Goal: Task Accomplishment & Management: Use online tool/utility

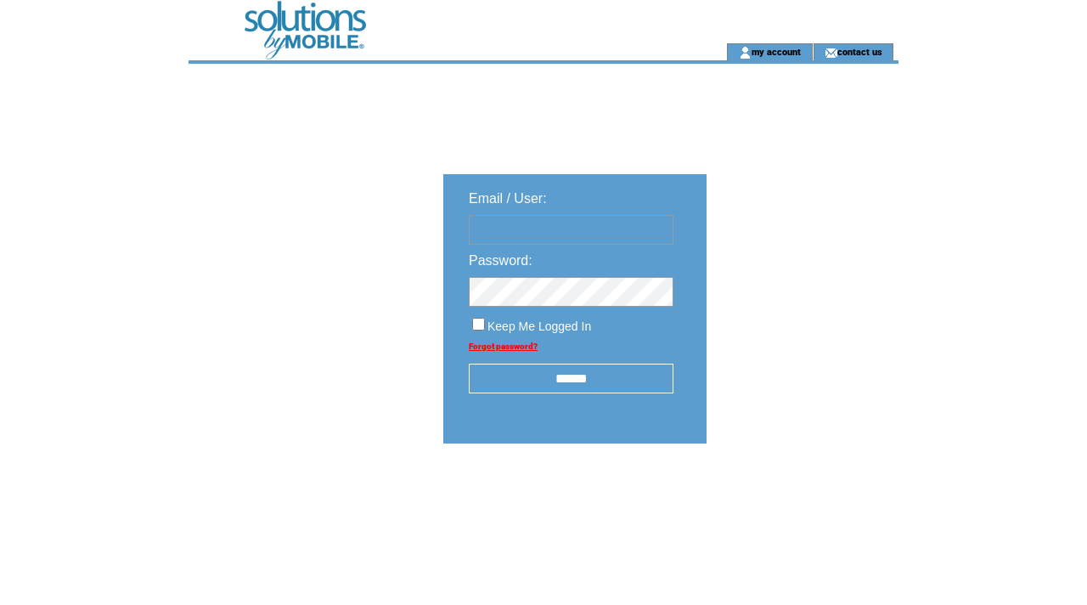
type input "**********"
click at [567, 381] on input "******" at bounding box center [571, 378] width 205 height 30
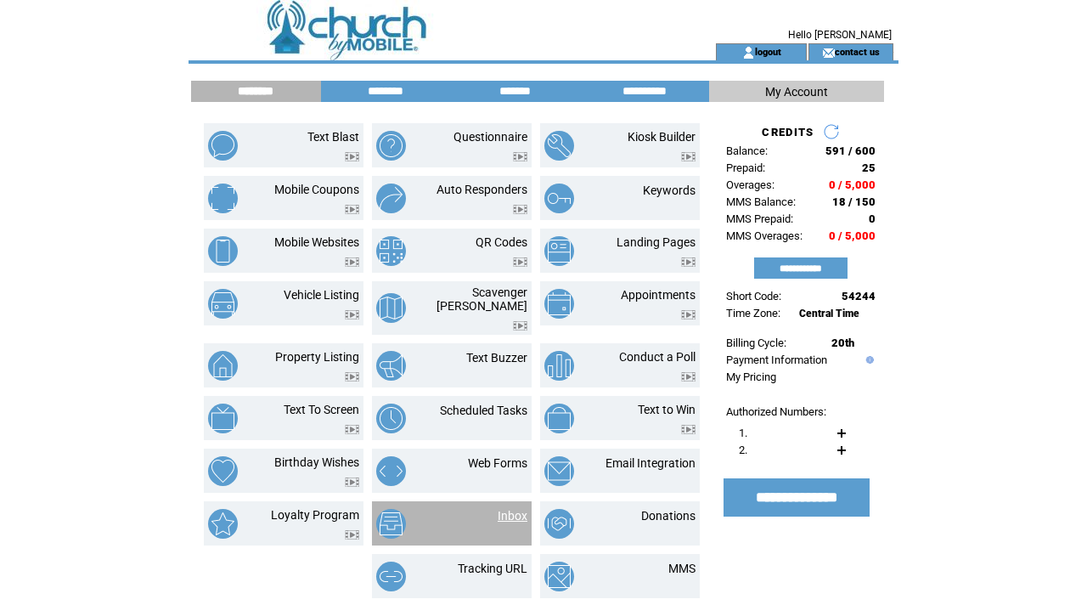
click at [514, 509] on link "Inbox" at bounding box center [513, 516] width 30 height 14
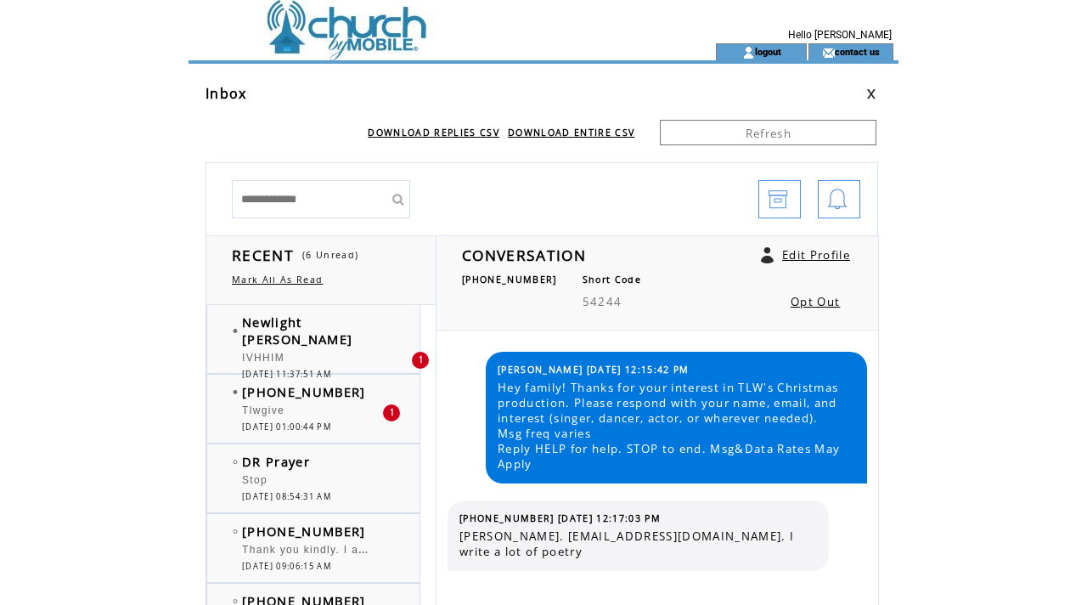
scroll to position [361, 0]
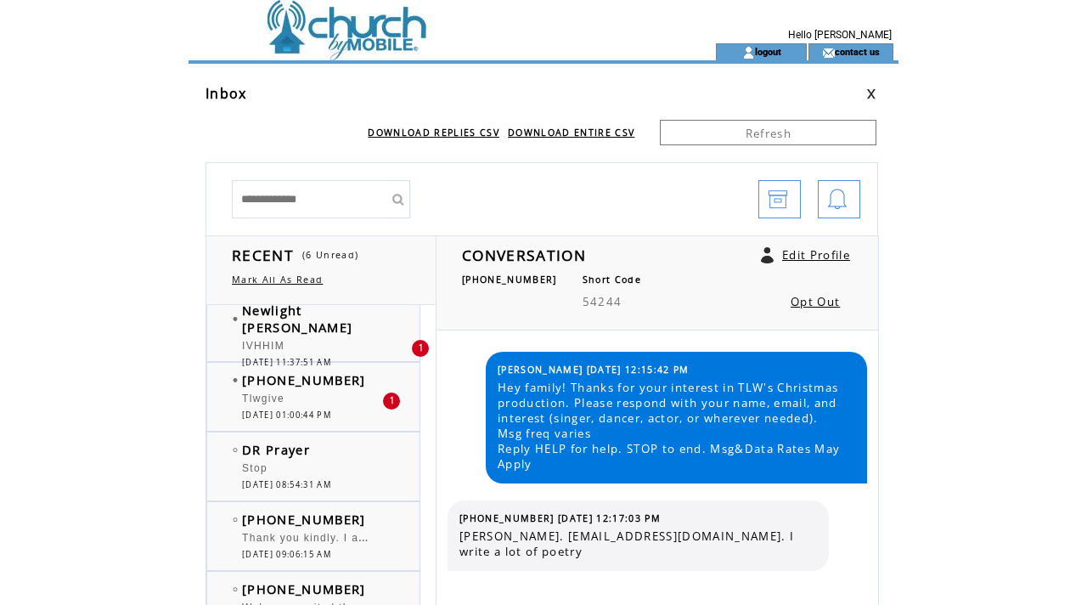
click at [331, 414] on span "09/14/2025 01:00:44 PM" at bounding box center [286, 414] width 89 height 11
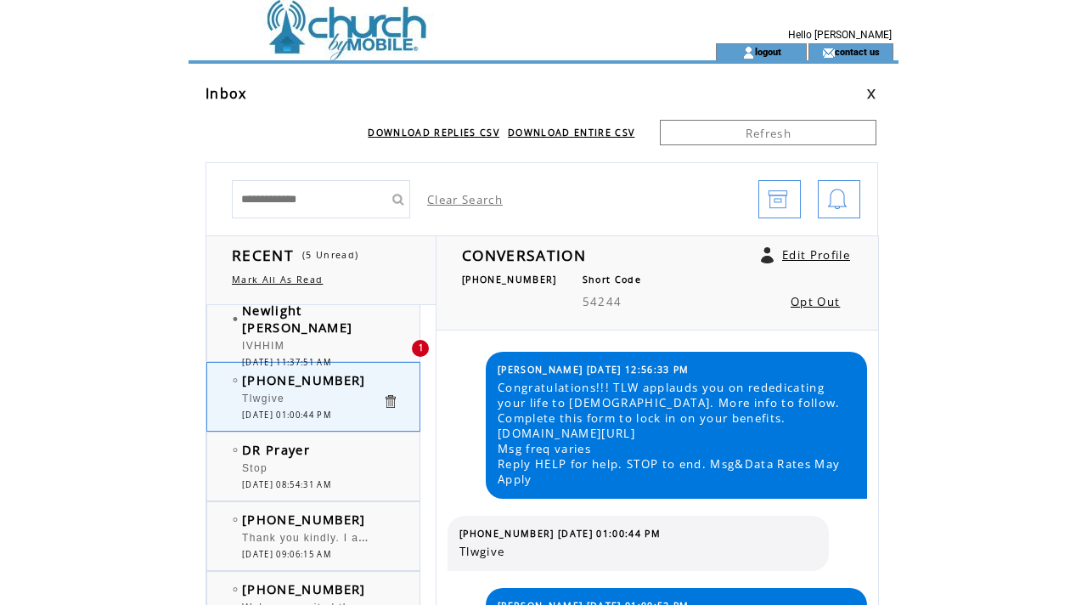
scroll to position [489, 0]
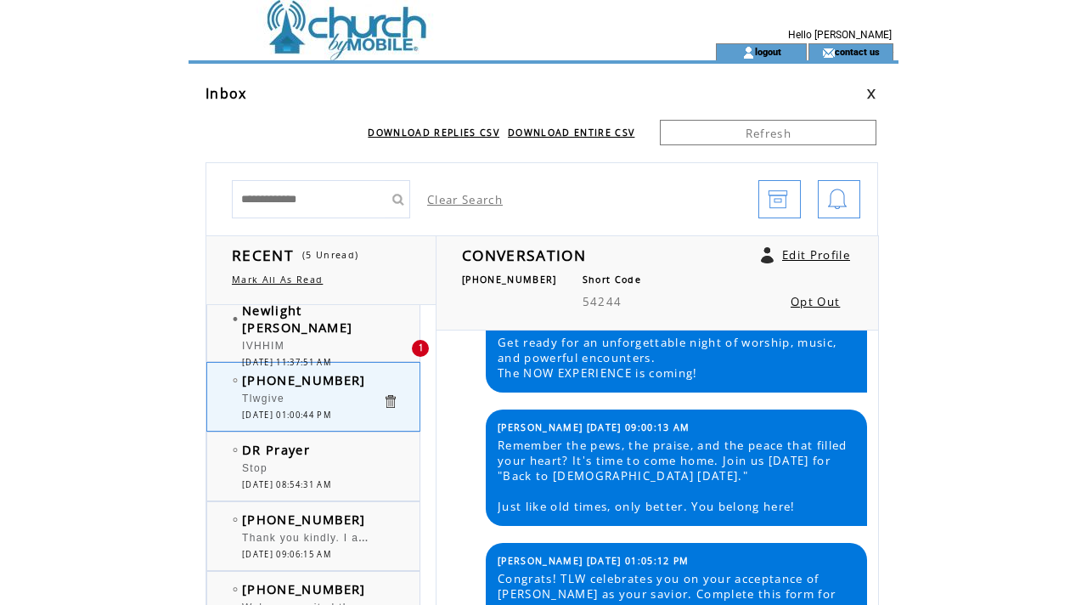
click at [326, 357] on span "09/16/2025 11:37:51 AM" at bounding box center [286, 362] width 89 height 11
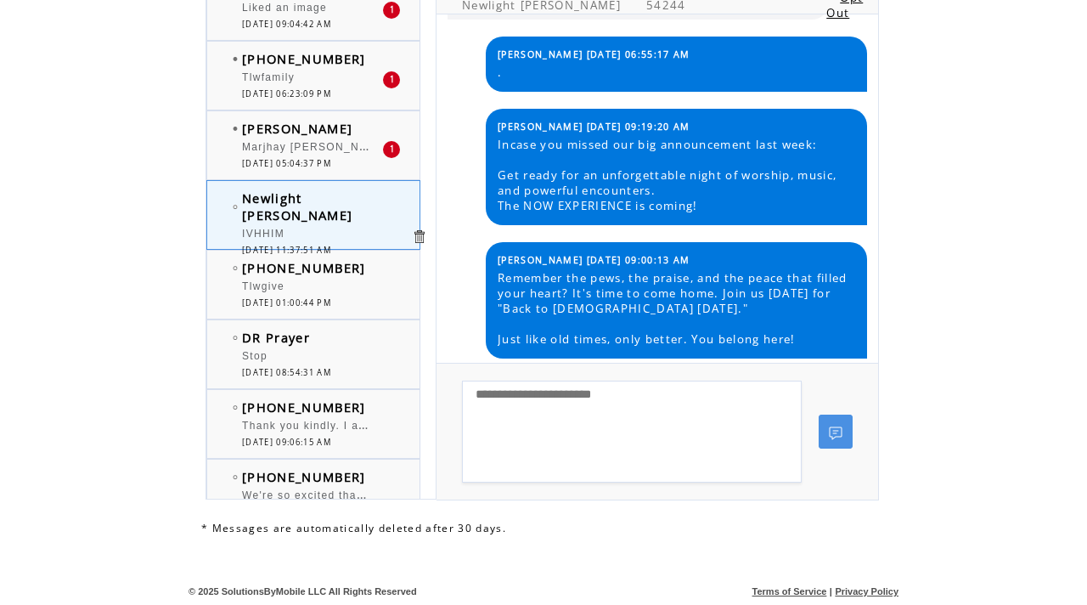
scroll to position [155, 0]
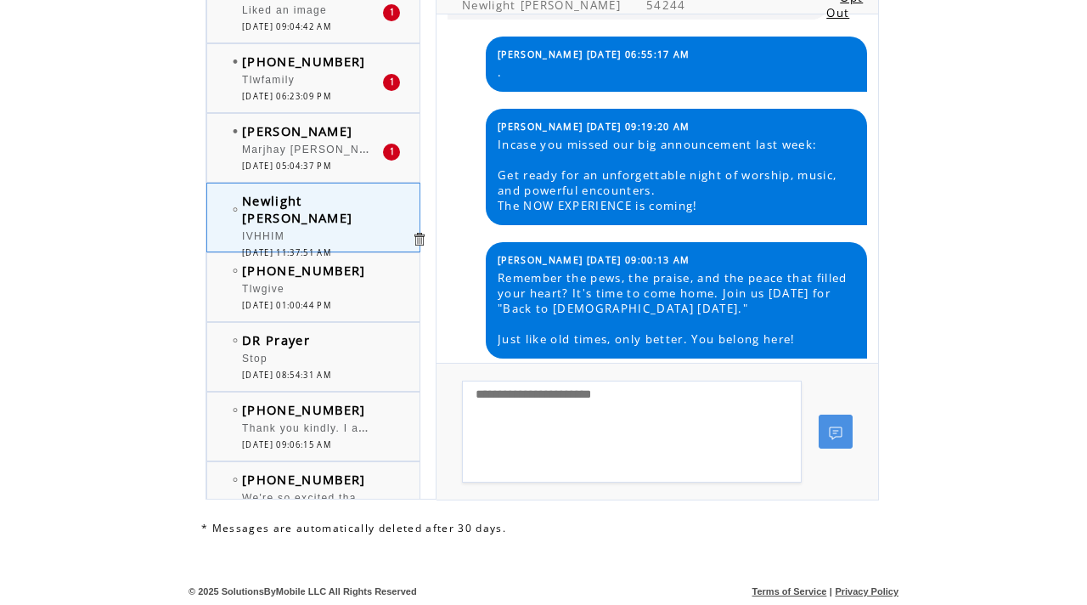
click at [312, 147] on span "Marjhay [PERSON_NAME] [PERSON_NAME][EMAIL_ADDRESS][DOMAIN_NAME] Actress" at bounding box center [491, 147] width 498 height 17
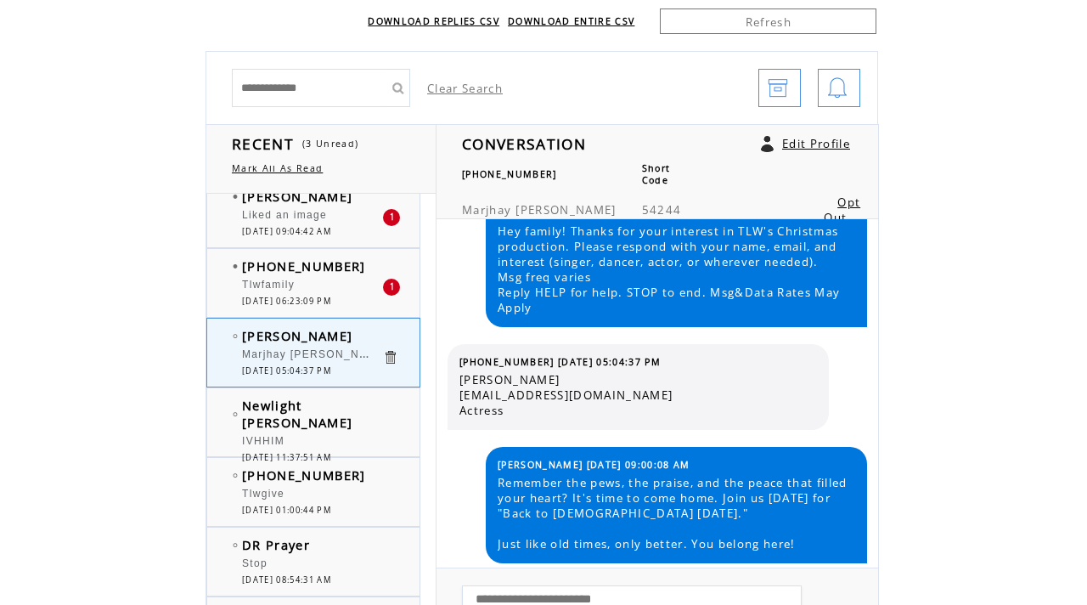
scroll to position [113, 0]
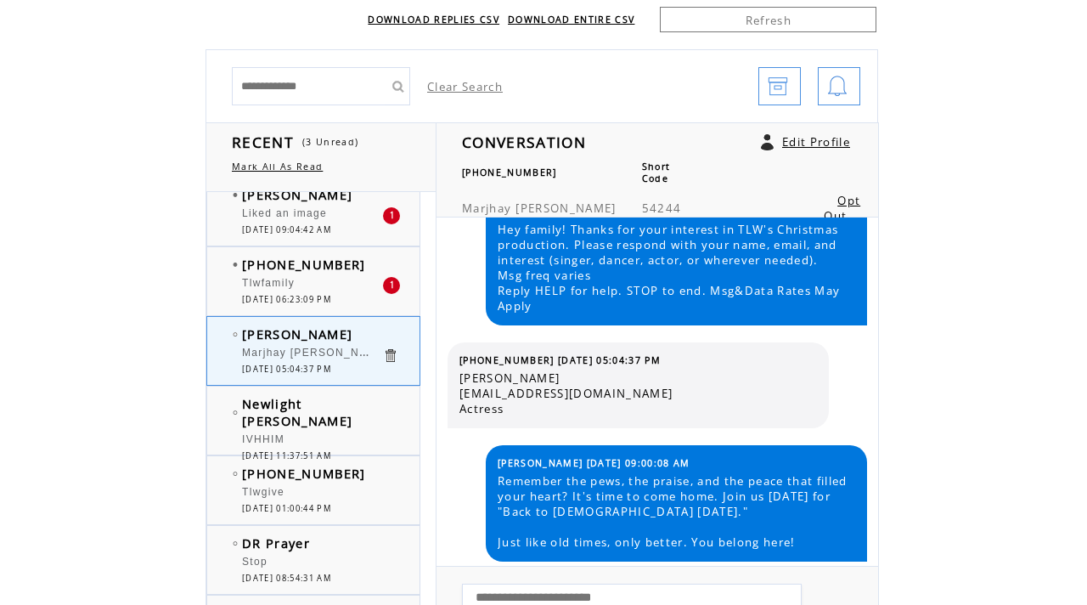
click at [323, 298] on span "[DATE] 06:23:09 PM" at bounding box center [286, 299] width 89 height 11
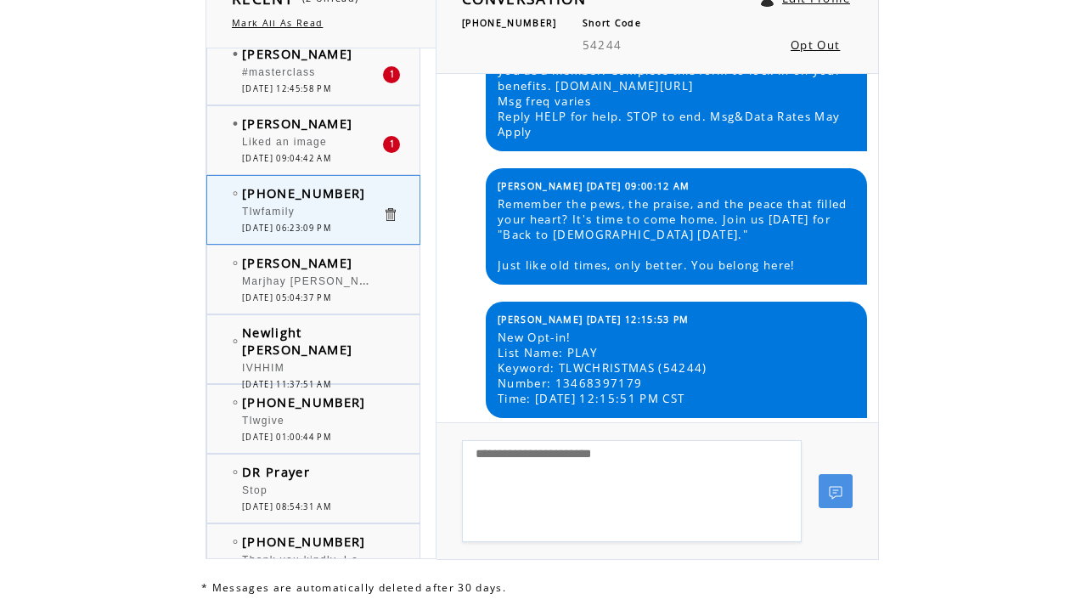
scroll to position [70, 0]
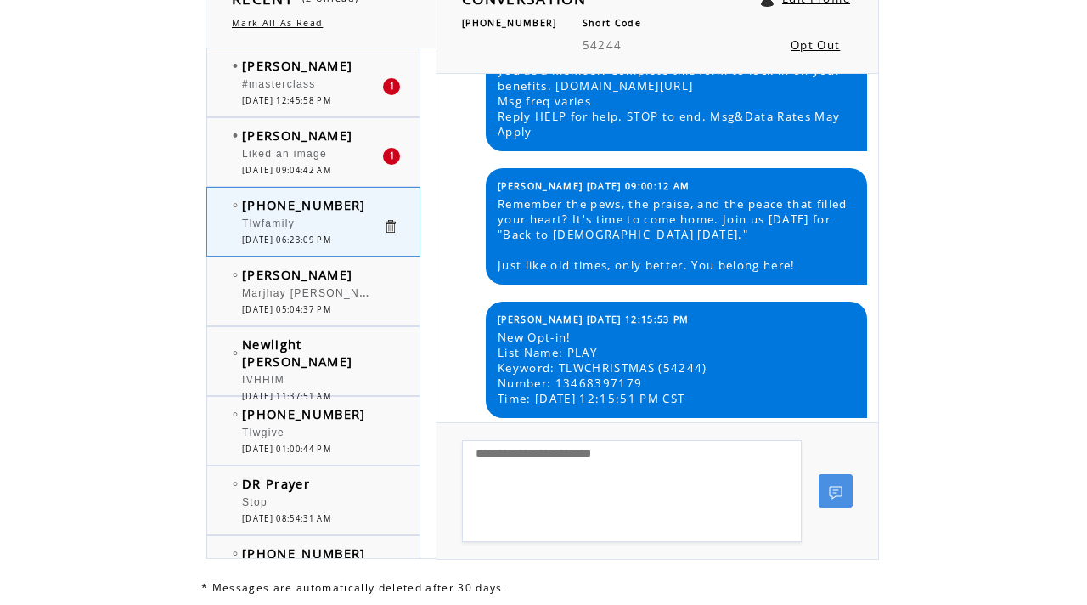
click at [343, 149] on div "Liked an image" at bounding box center [312, 156] width 140 height 17
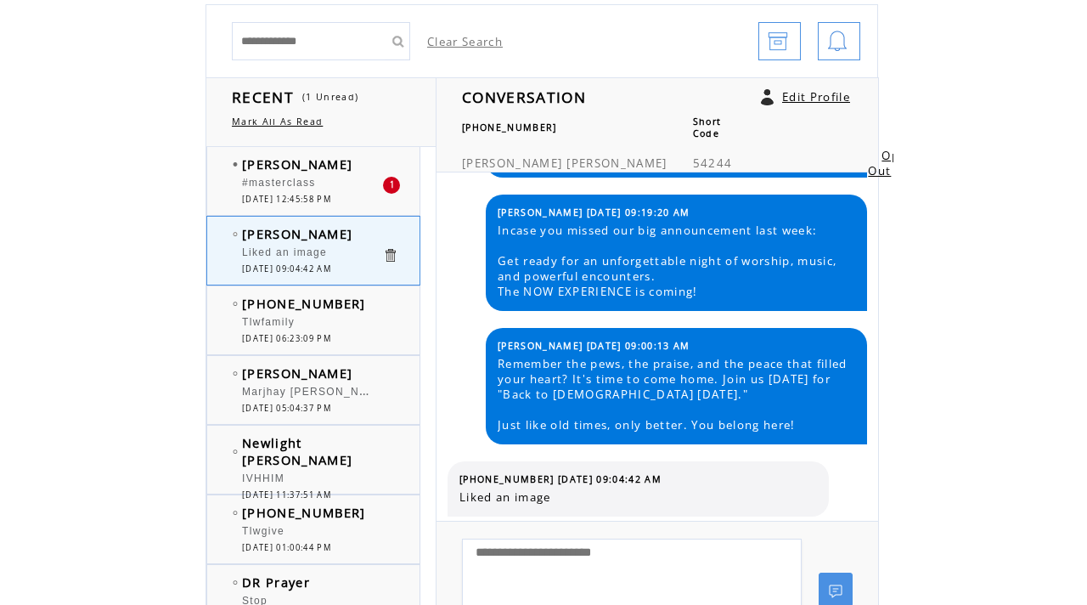
scroll to position [167, 0]
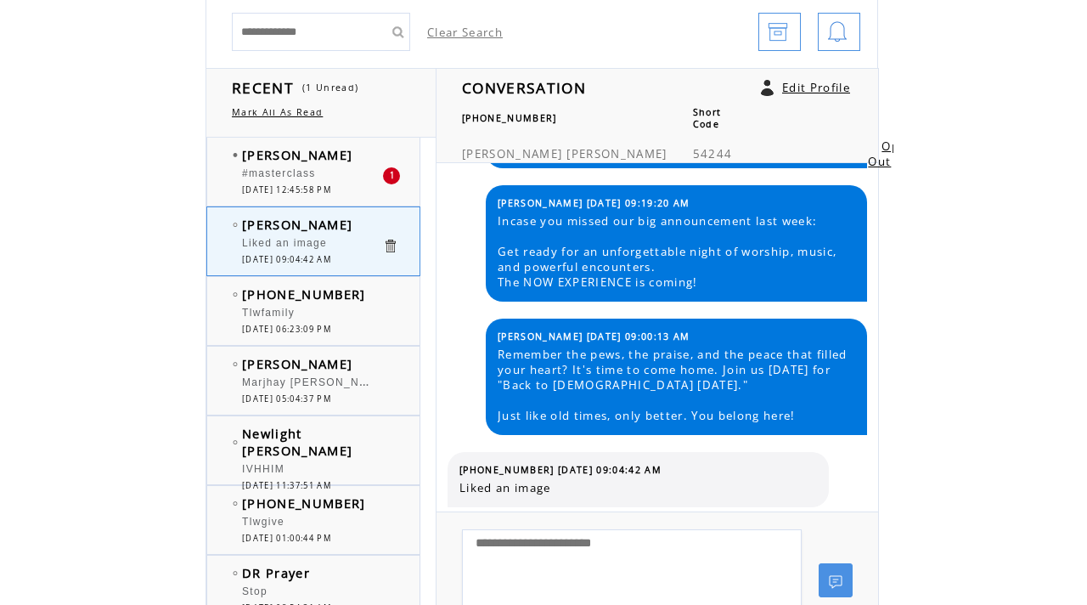
click at [331, 189] on span "[DATE] 12:45:58 PM" at bounding box center [286, 189] width 89 height 11
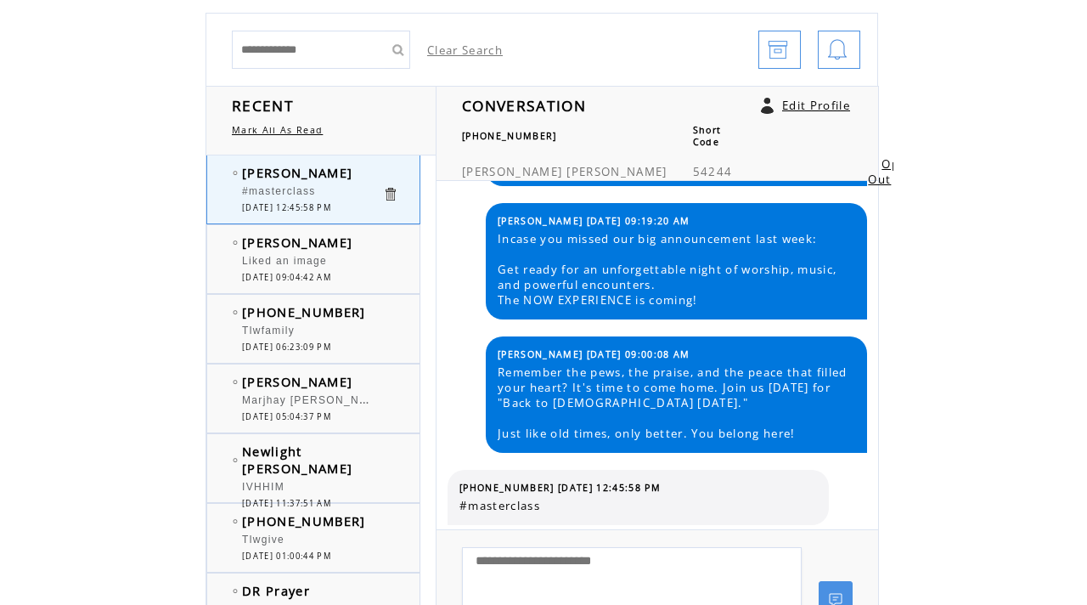
scroll to position [179, 0]
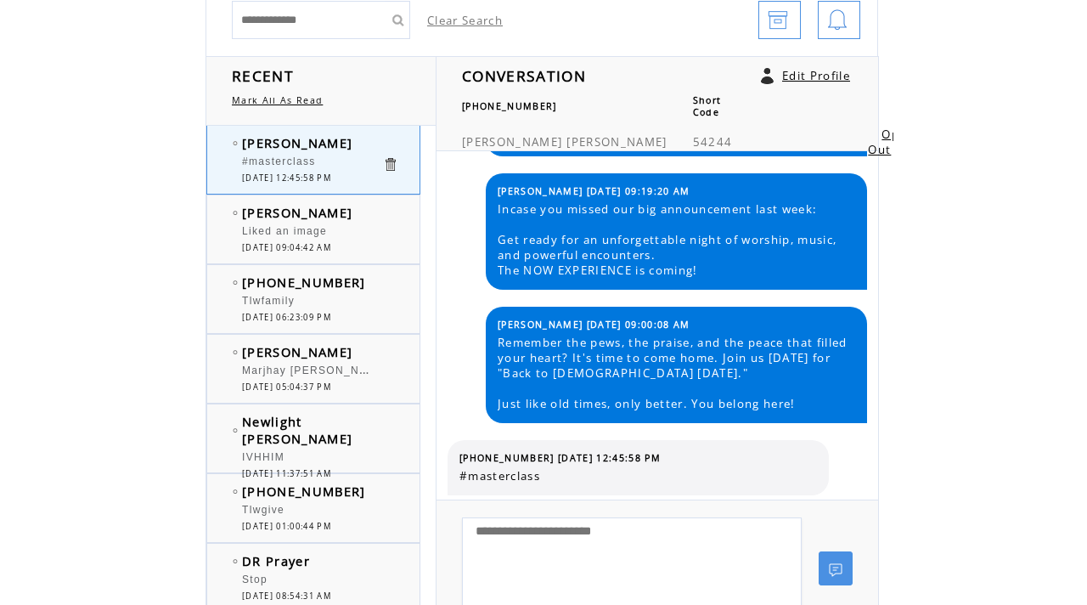
click at [333, 297] on div "Tlwfamily" at bounding box center [312, 303] width 140 height 17
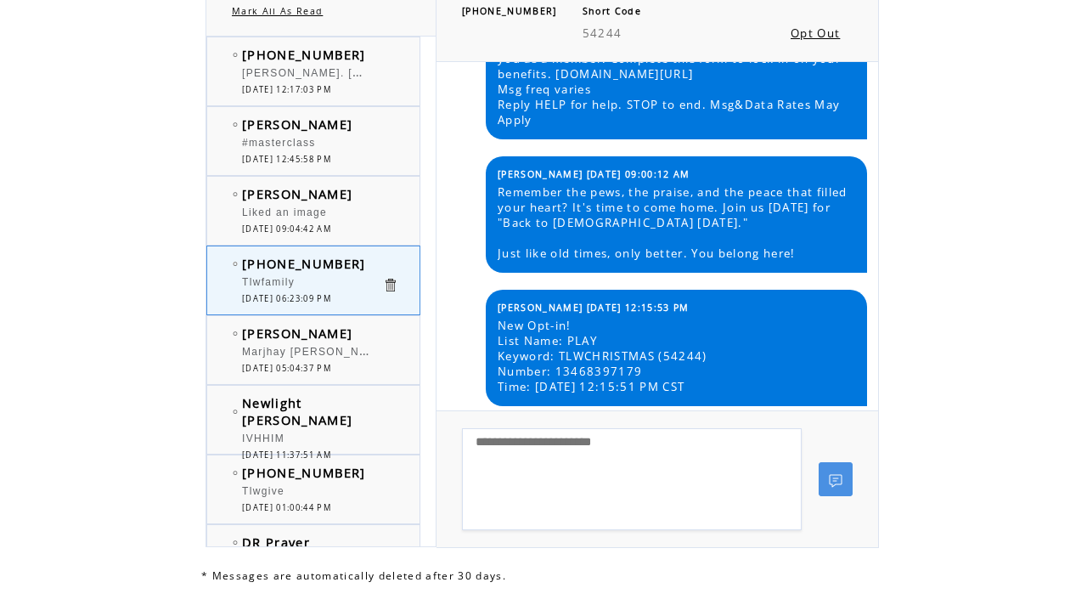
click at [358, 58] on td "[PHONE_NUMBER]" at bounding box center [312, 54] width 140 height 17
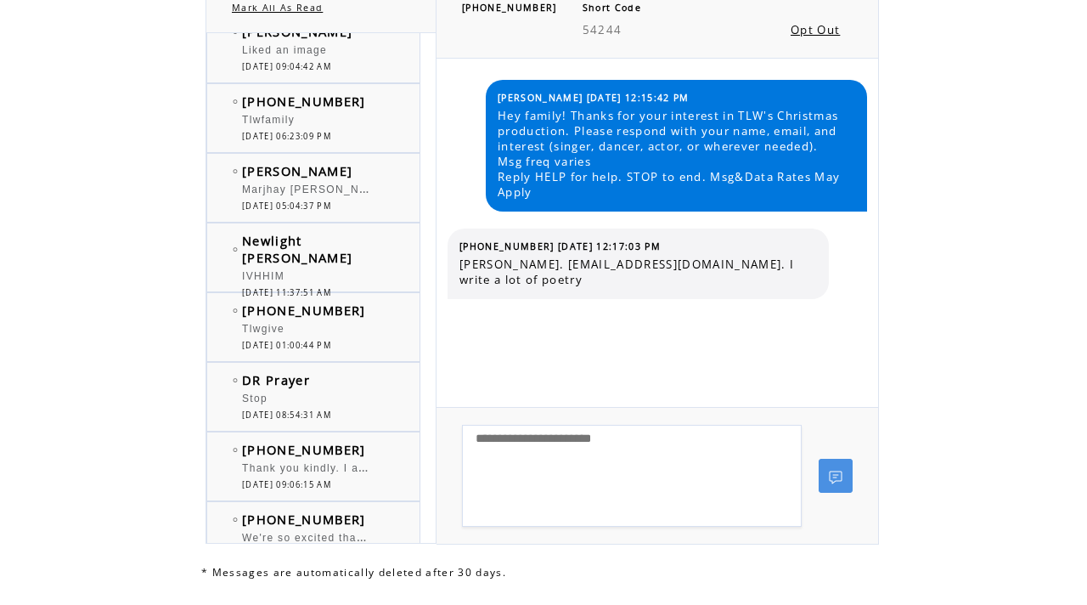
scroll to position [163, 0]
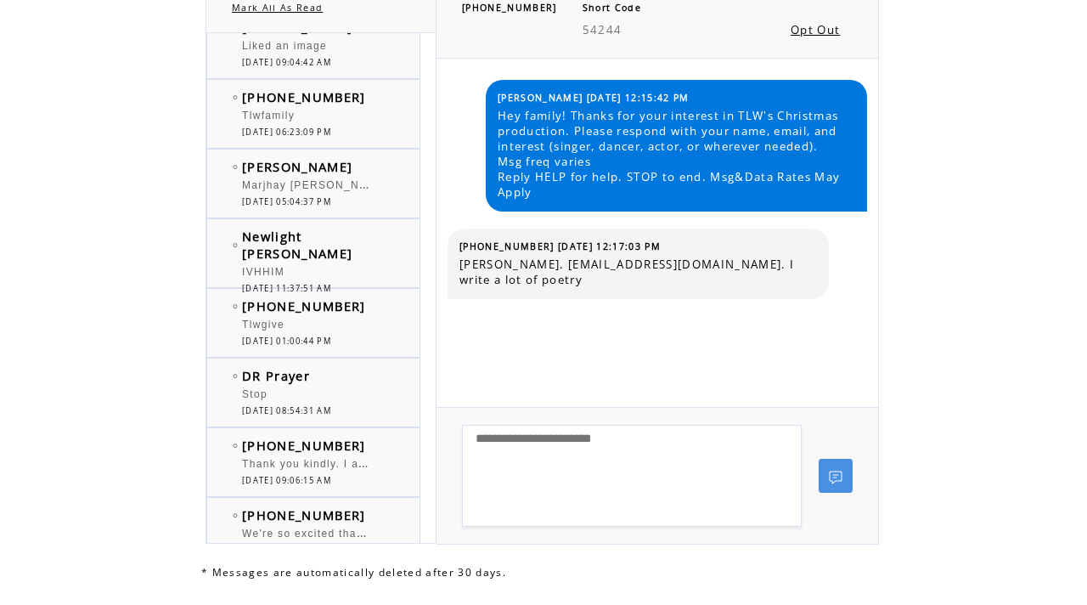
click at [341, 465] on span "Thank you kindly. I am a believer & have been looking for an opportunity such a…" at bounding box center [483, 461] width 482 height 17
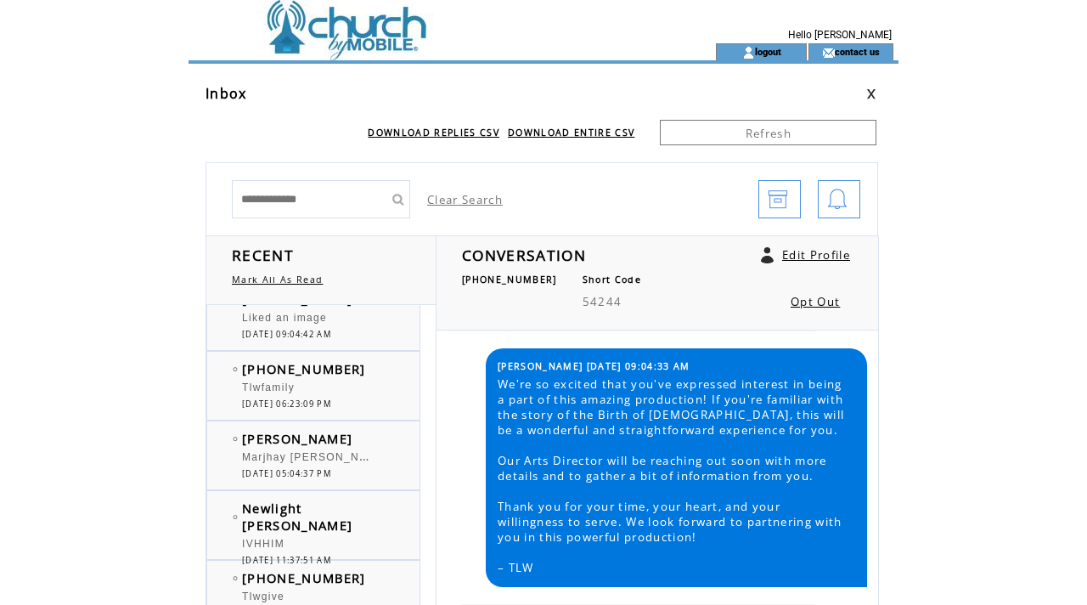
scroll to position [166, 0]
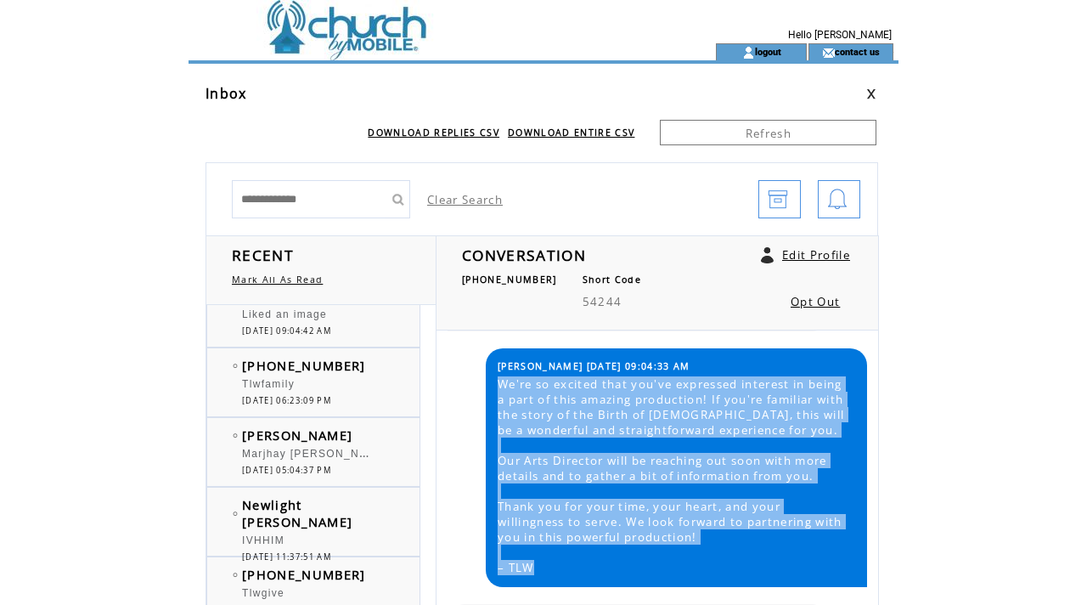
drag, startPoint x: 546, startPoint y: 566, endPoint x: 501, endPoint y: 379, distance: 193.0
click at [501, 379] on span "We're so excited that you've expressed interest in being a part of this amazing…" at bounding box center [676, 475] width 357 height 199
copy span "We're so excited that you've expressed interest in being a part of this amazing…"
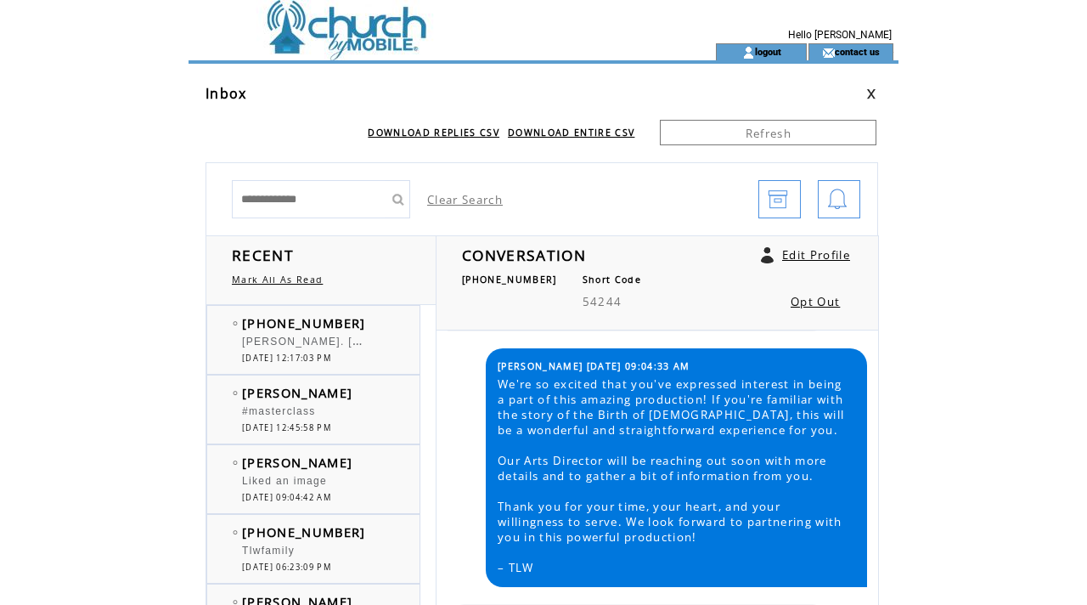
click at [321, 361] on span "[DATE] 12:17:03 PM" at bounding box center [286, 357] width 89 height 11
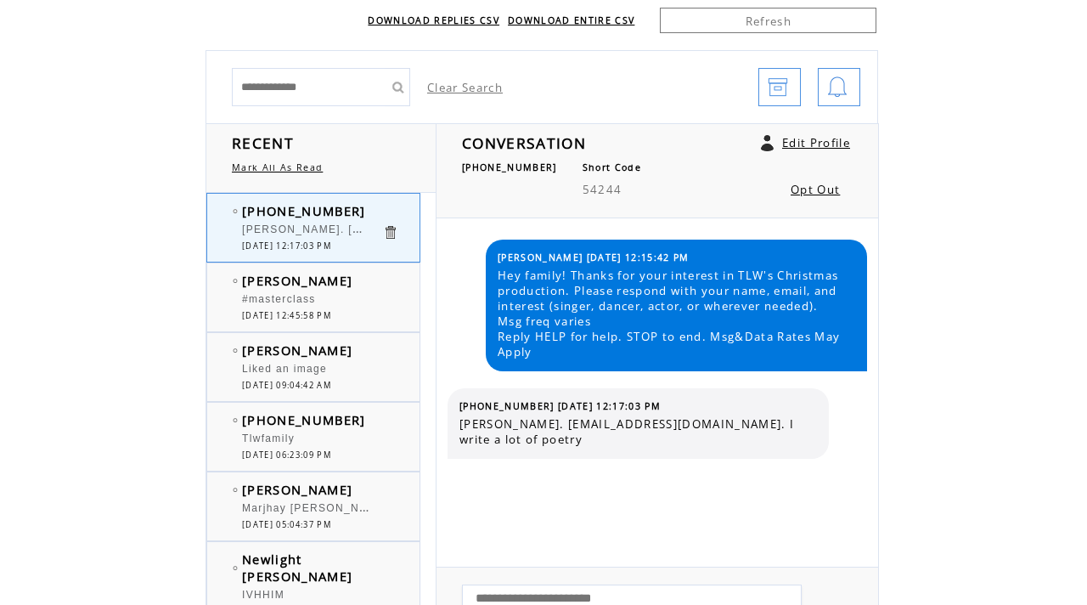
scroll to position [151, 0]
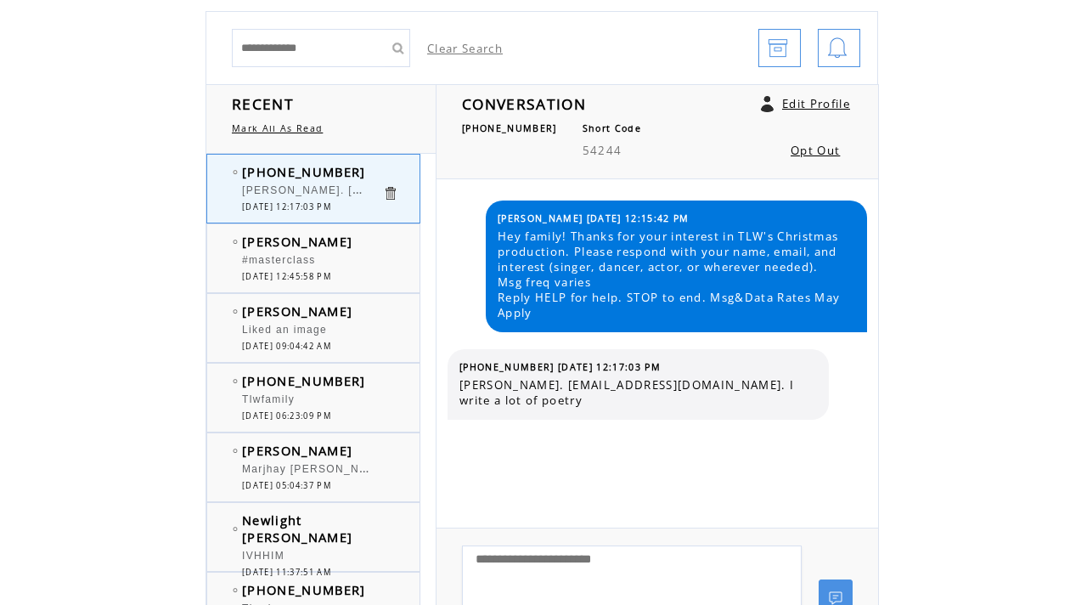
click at [572, 572] on textarea at bounding box center [632, 596] width 340 height 102
paste textarea "**********"
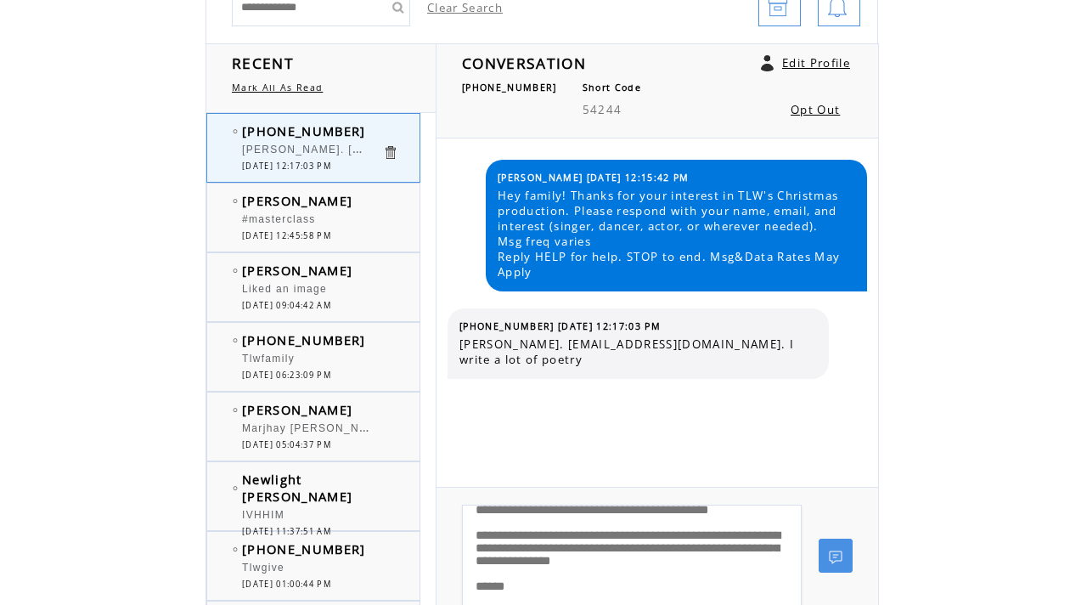
scroll to position [212, 0]
type textarea "**********"
click at [829, 560] on link at bounding box center [836, 555] width 34 height 34
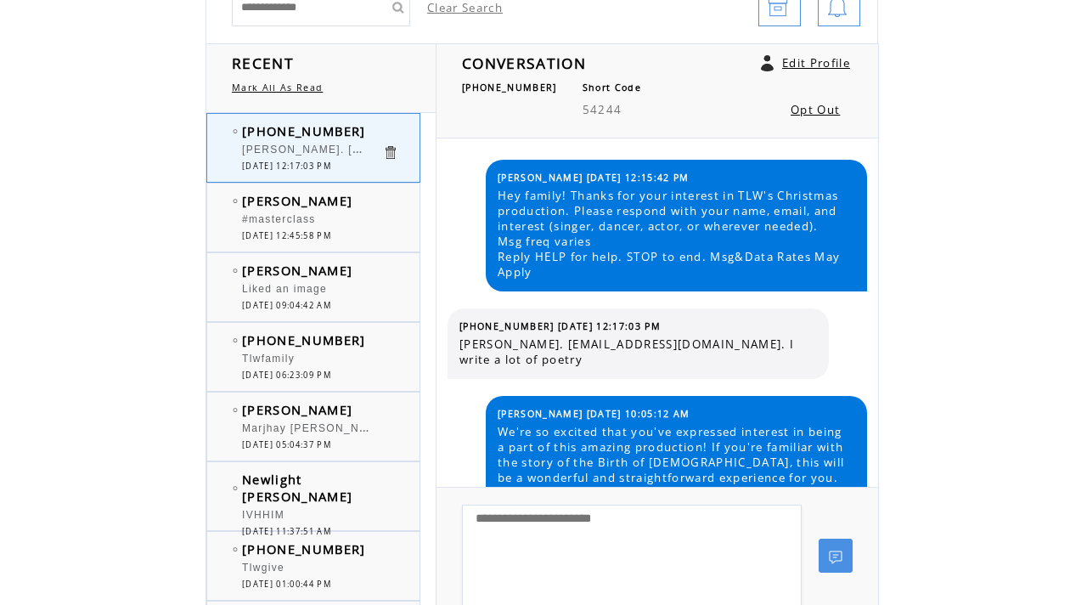
scroll to position [165, 0]
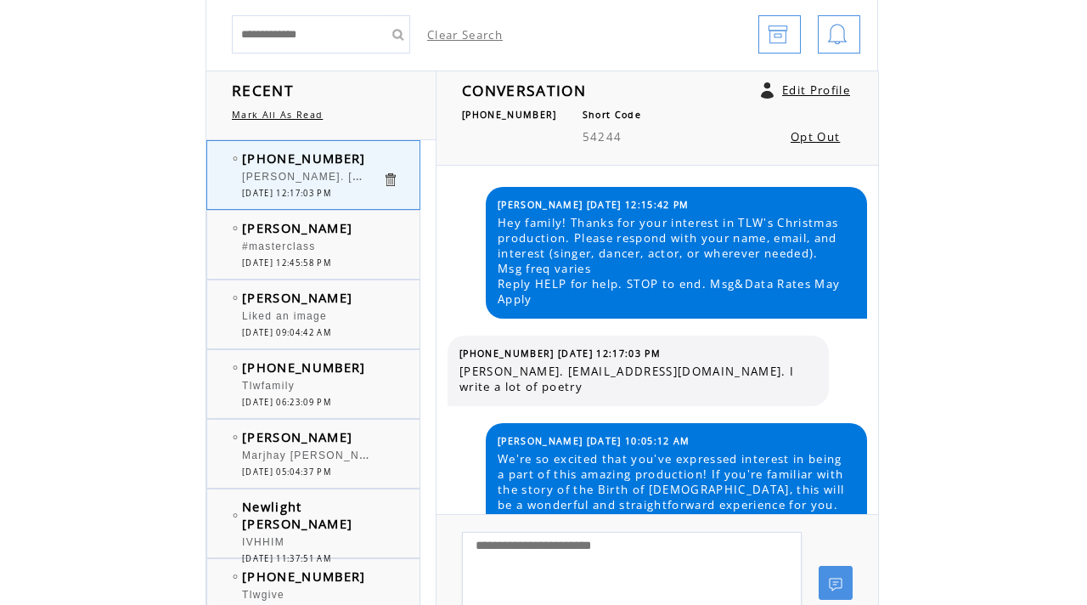
click at [323, 456] on span "Marjhay [PERSON_NAME] [PERSON_NAME][EMAIL_ADDRESS][DOMAIN_NAME] Actress" at bounding box center [491, 453] width 498 height 17
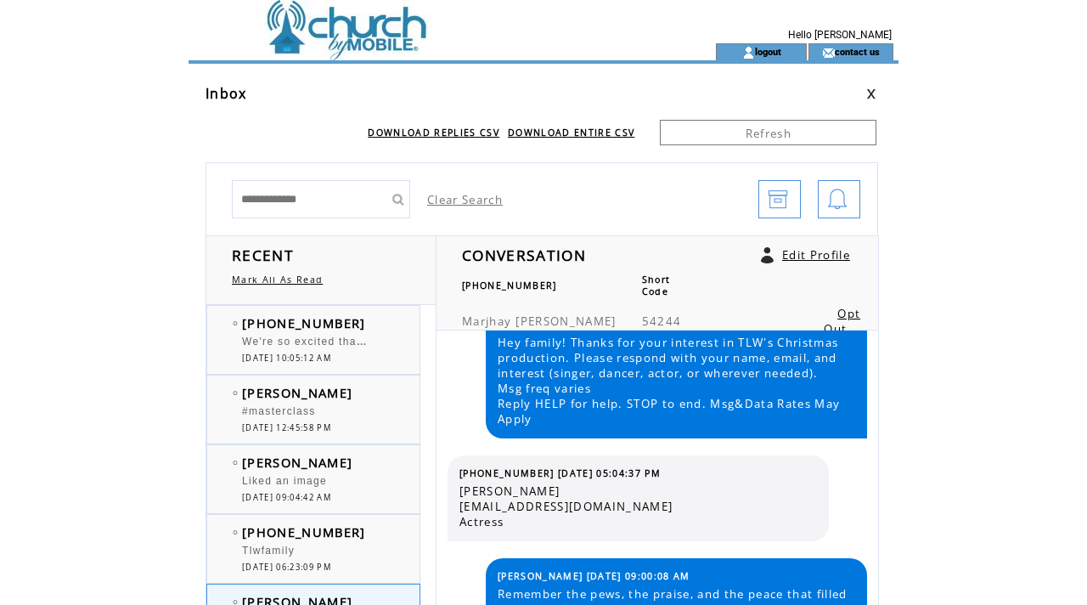
click at [362, 349] on div "We're so excited that you've expressed interest in being a part of this amazing…" at bounding box center [312, 343] width 140 height 17
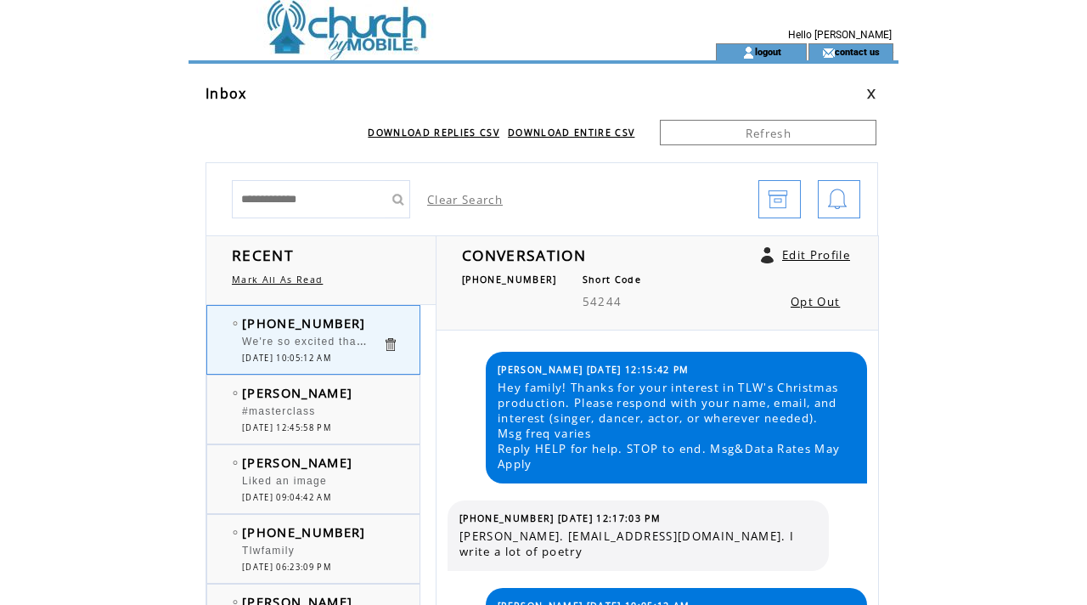
scroll to position [153, 0]
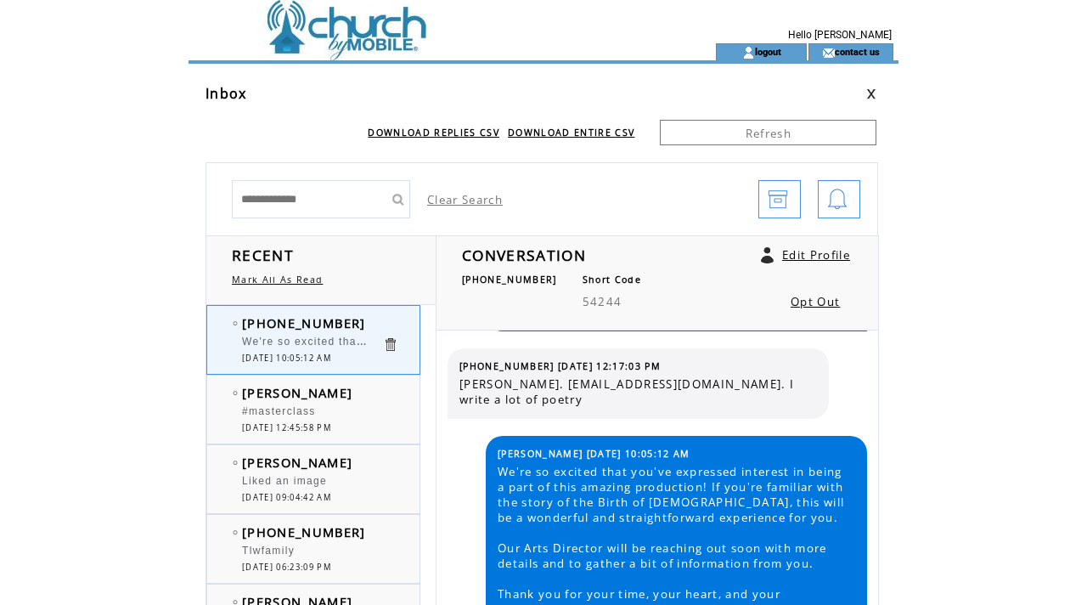
click at [369, 25] on td at bounding box center [422, 21] width 466 height 43
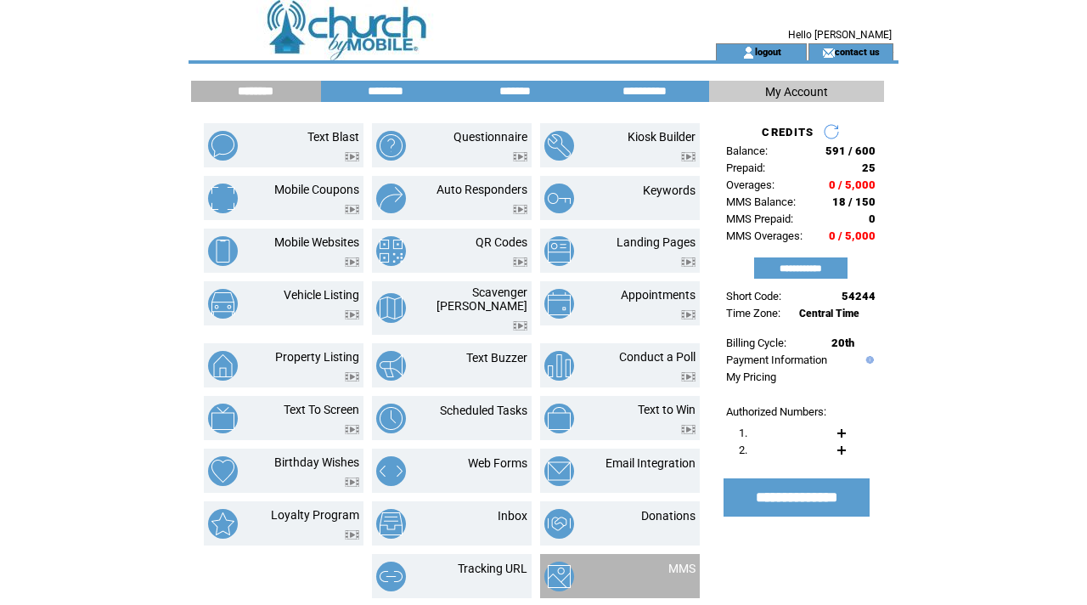
click at [617, 573] on td at bounding box center [586, 576] width 84 height 30
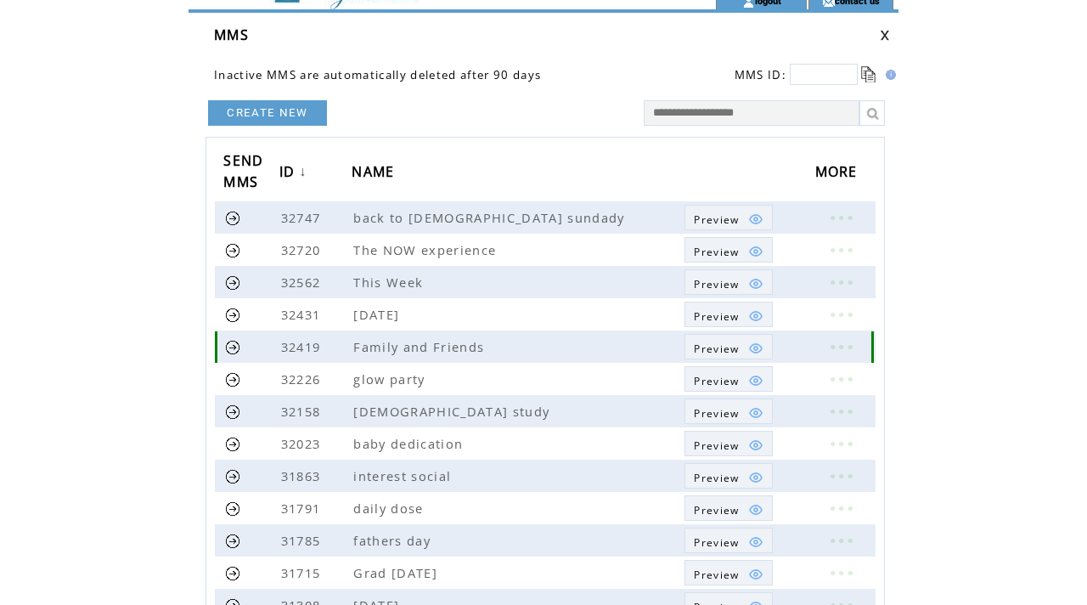
scroll to position [60, 0]
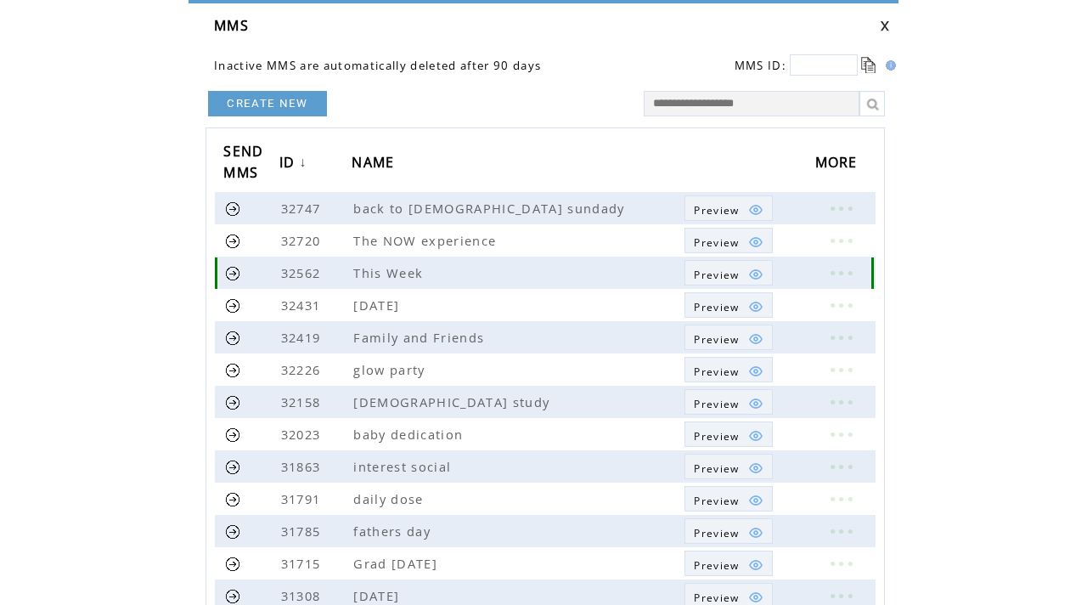
click at [841, 272] on link at bounding box center [840, 273] width 51 height 22
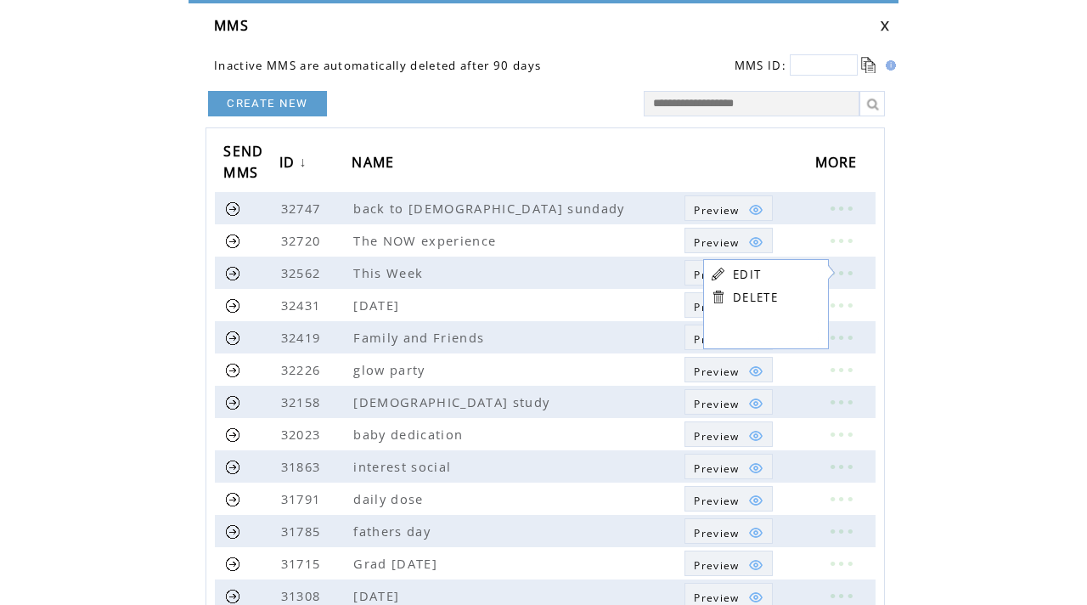
click at [751, 270] on link "EDIT" at bounding box center [747, 274] width 28 height 15
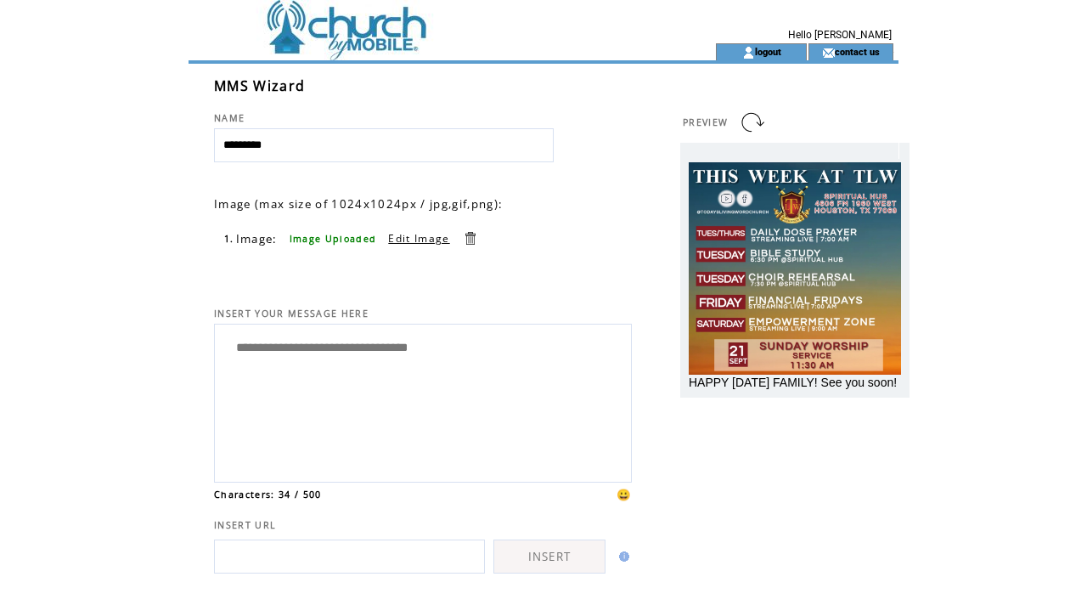
click at [472, 242] on link at bounding box center [470, 238] width 16 height 16
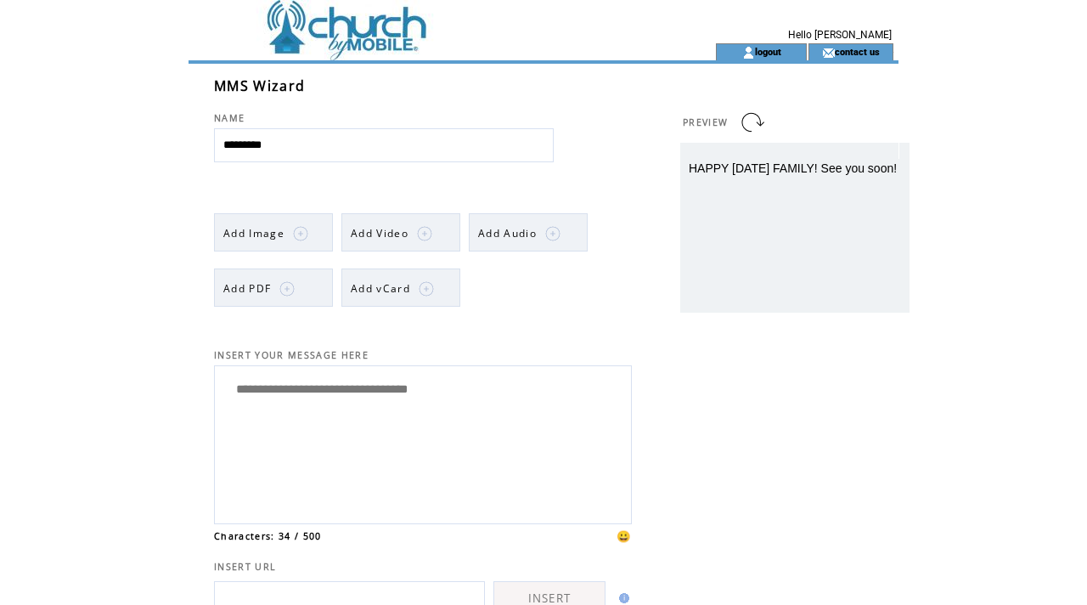
click at [294, 241] on td at bounding box center [300, 233] width 15 height 38
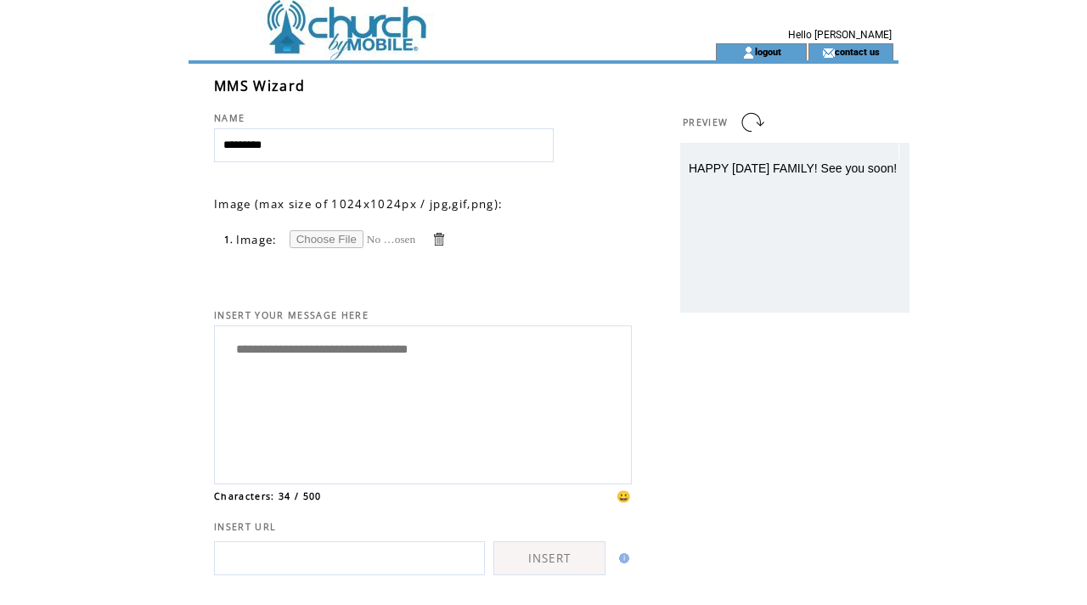
click at [319, 240] on input "file" at bounding box center [353, 239] width 127 height 18
type input "**********"
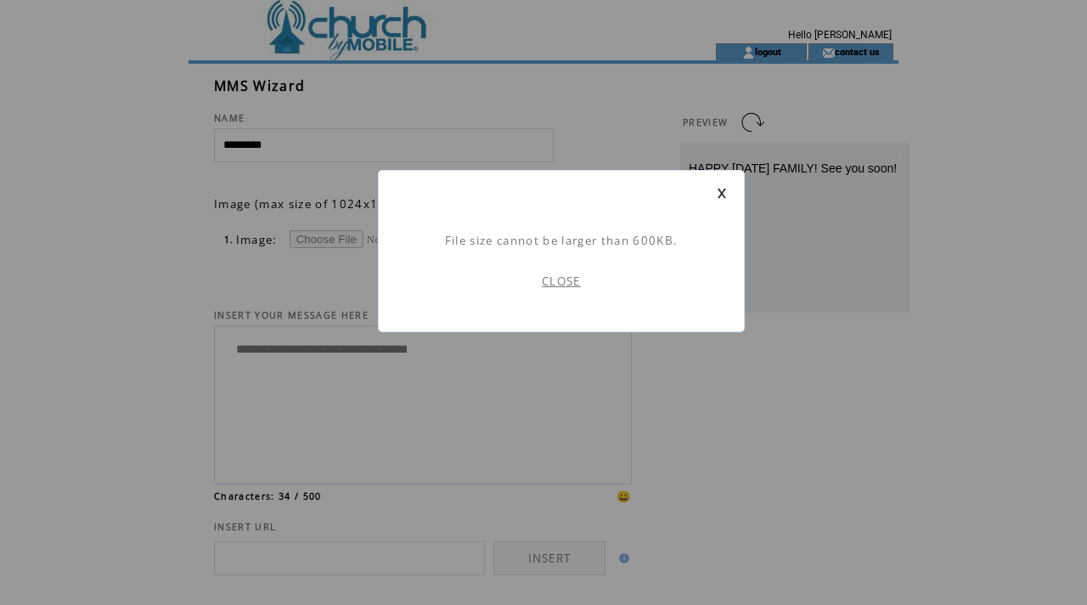
scroll to position [1, 0]
click at [572, 278] on link "CLOSE" at bounding box center [561, 280] width 39 height 15
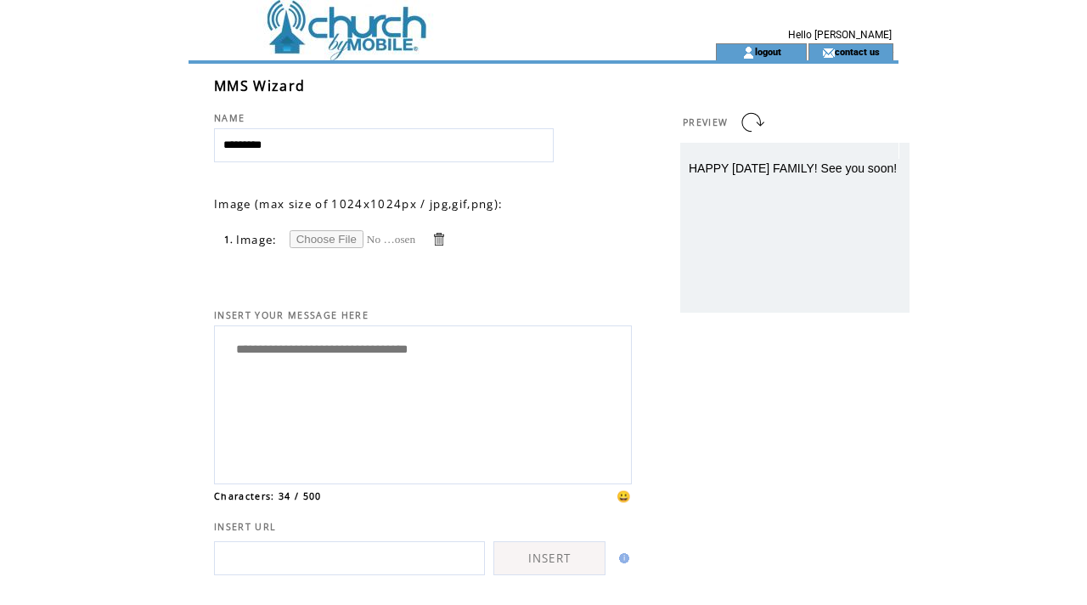
click at [326, 240] on input "file" at bounding box center [353, 239] width 127 height 18
type input "**********"
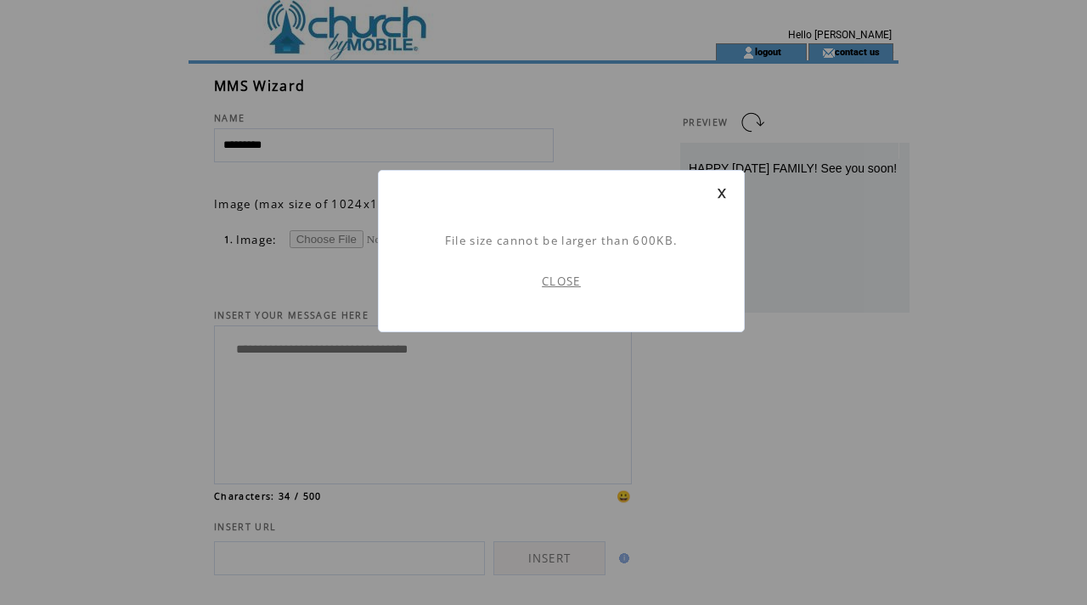
scroll to position [1, 0]
click at [569, 289] on td "CLOSE" at bounding box center [561, 281] width 331 height 66
click at [569, 287] on link "CLOSE" at bounding box center [561, 280] width 39 height 15
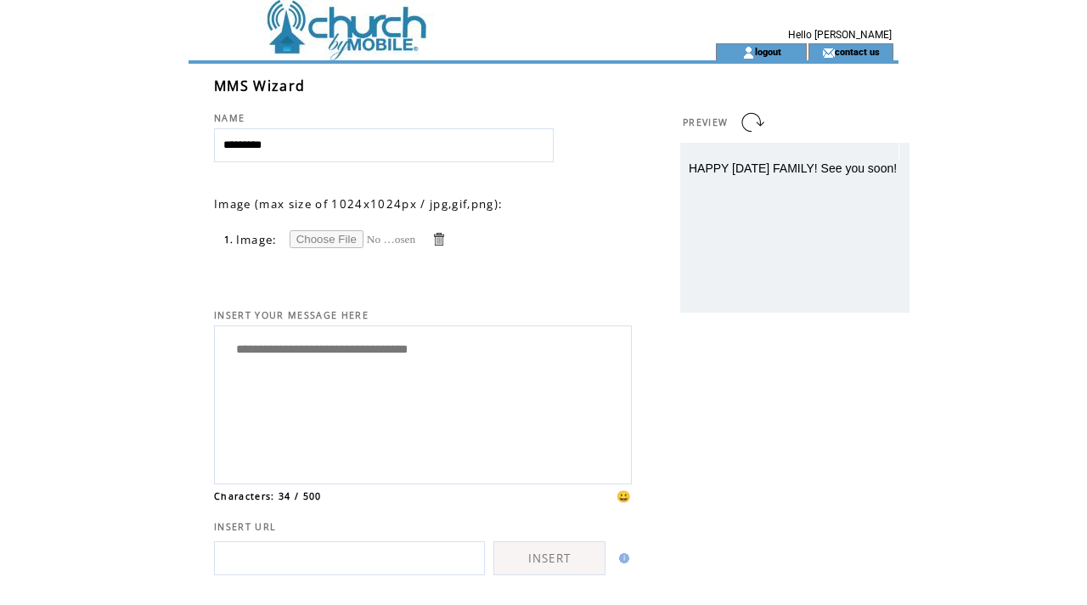
click at [346, 245] on input "file" at bounding box center [353, 239] width 127 height 18
type input "**********"
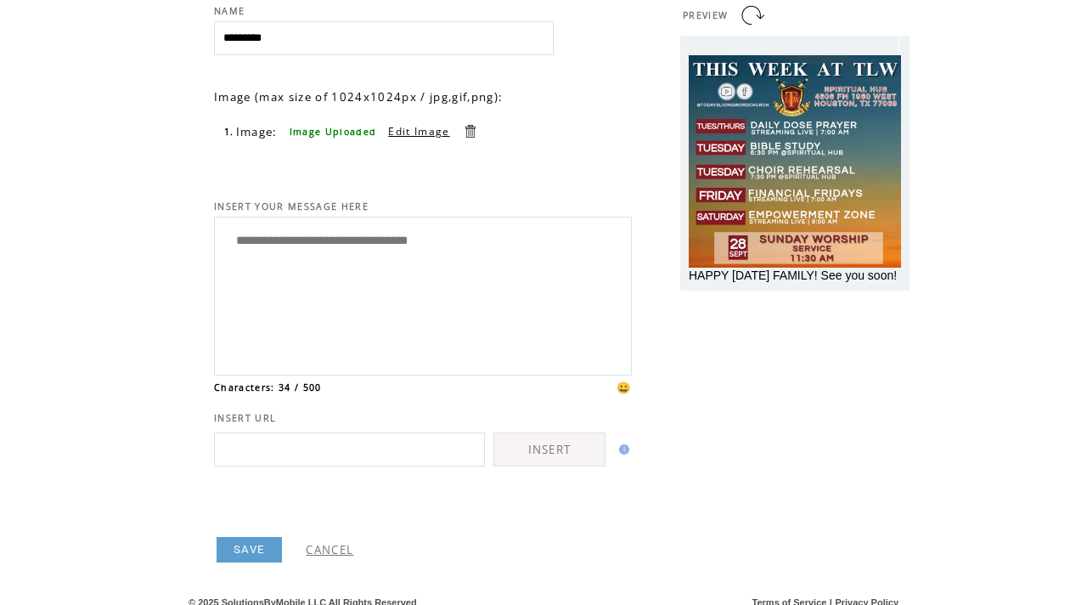
scroll to position [120, 0]
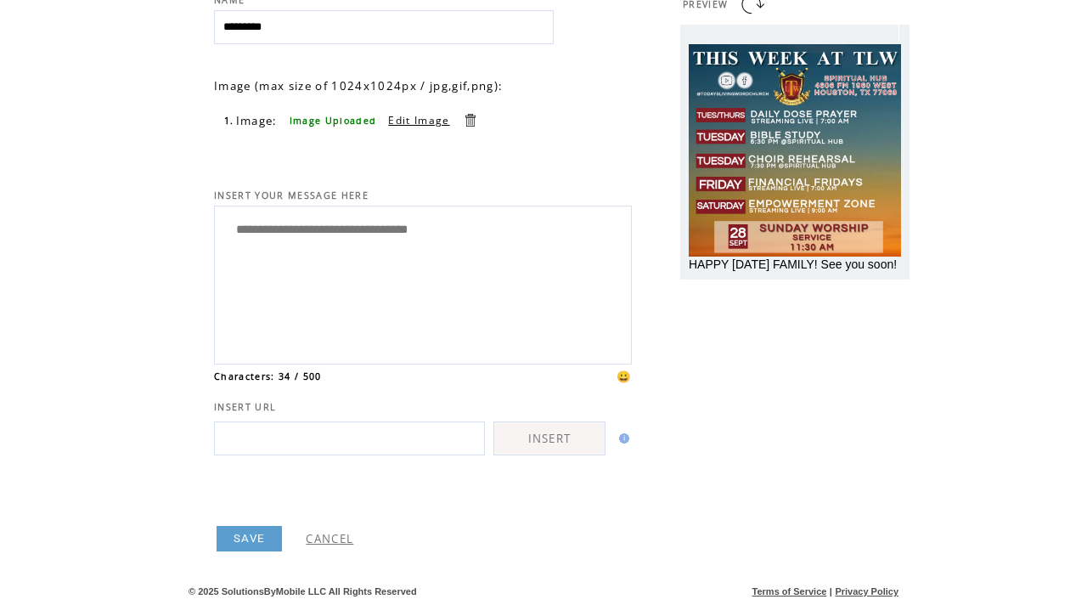
click at [258, 544] on link "SAVE" at bounding box center [249, 538] width 65 height 25
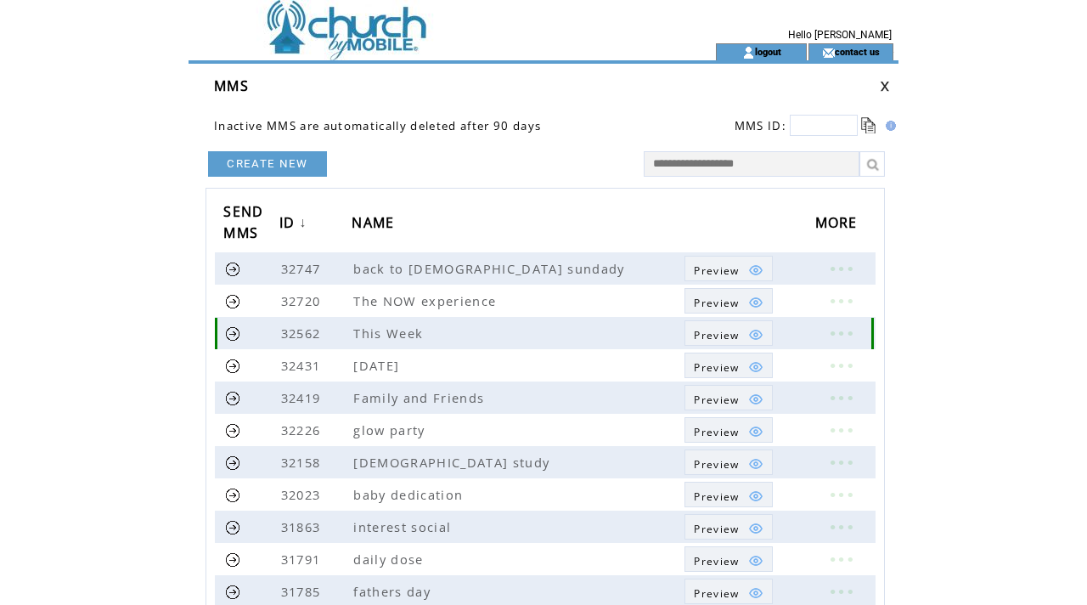
click at [227, 337] on link at bounding box center [233, 333] width 16 height 16
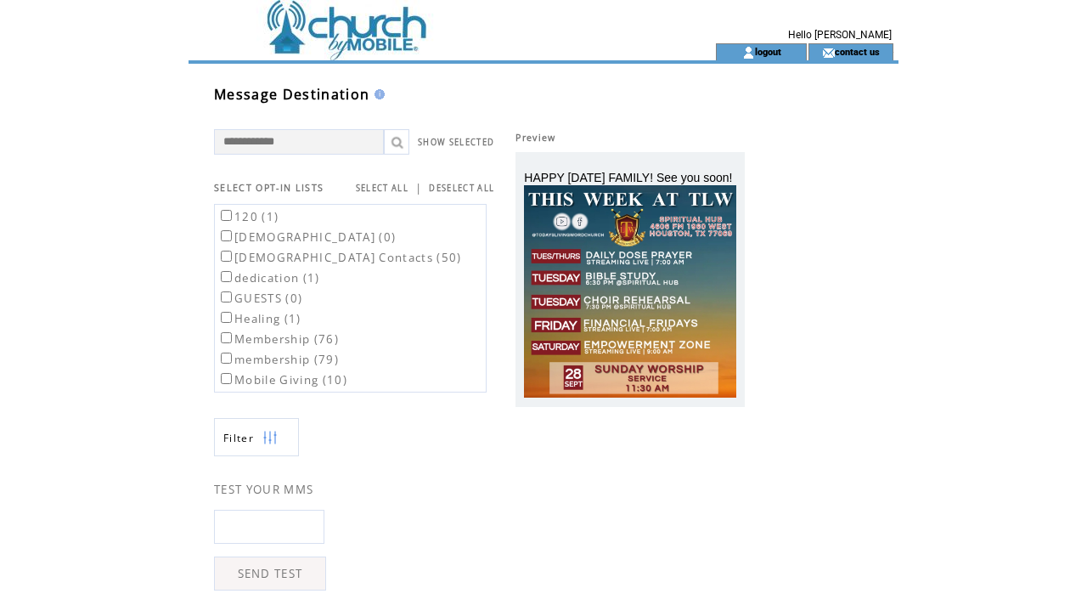
scroll to position [121, 0]
click at [296, 566] on link "SEND TEST" at bounding box center [270, 573] width 112 height 34
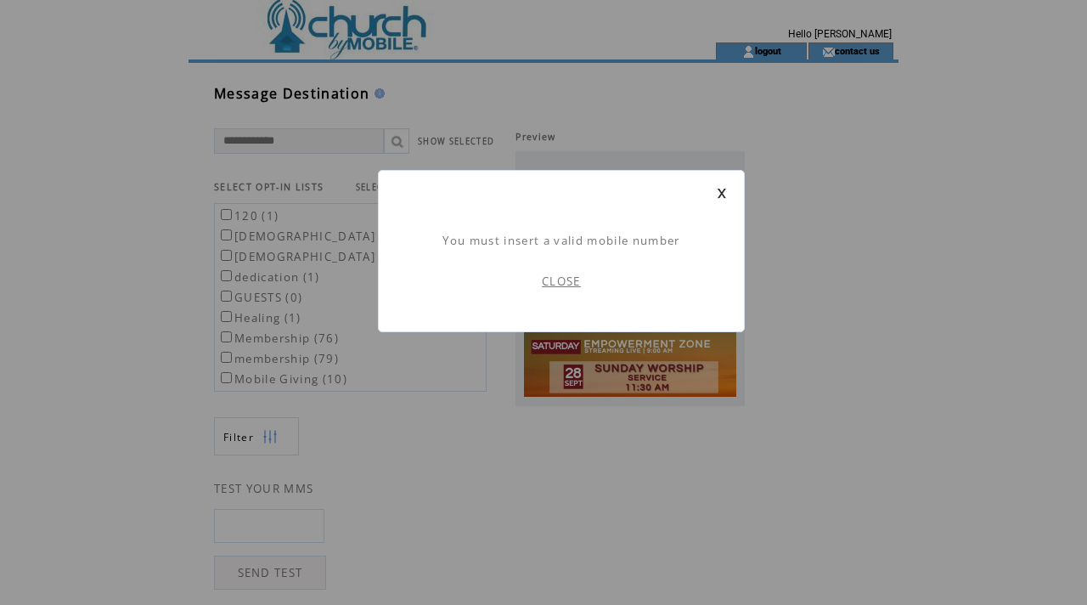
click at [557, 280] on link "CLOSE" at bounding box center [561, 280] width 39 height 15
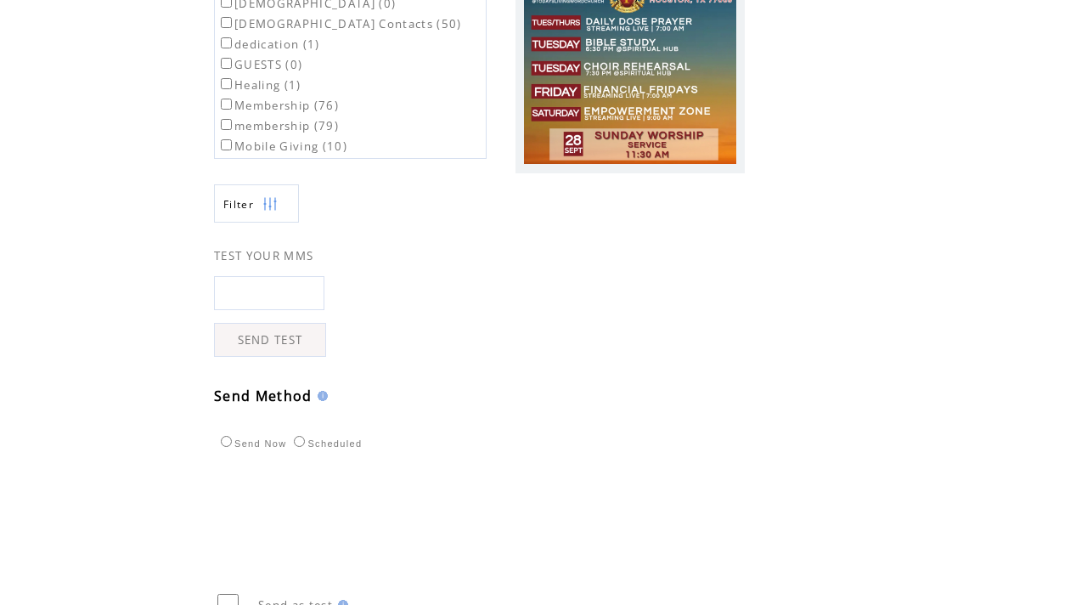
scroll to position [477, 0]
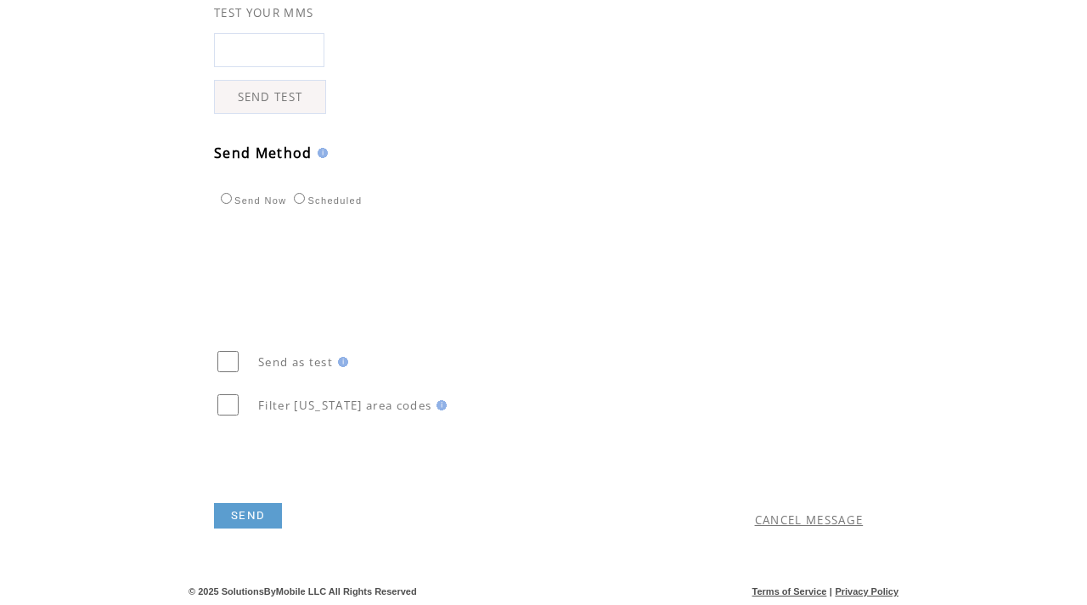
click at [256, 523] on link "SEND" at bounding box center [248, 515] width 68 height 25
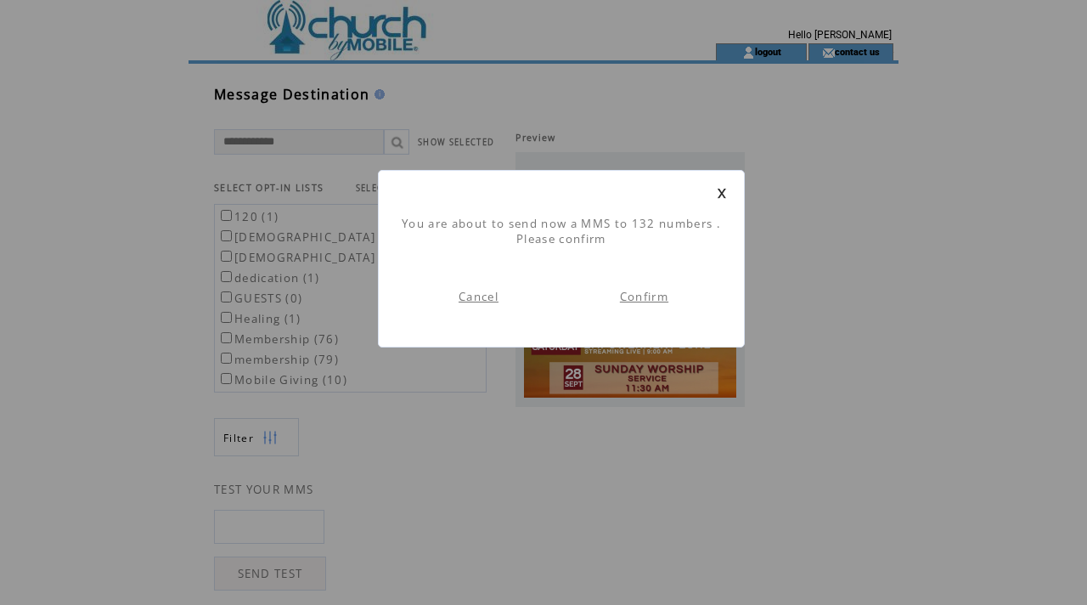
scroll to position [1, 0]
click at [650, 296] on link "Confirm" at bounding box center [644, 296] width 48 height 15
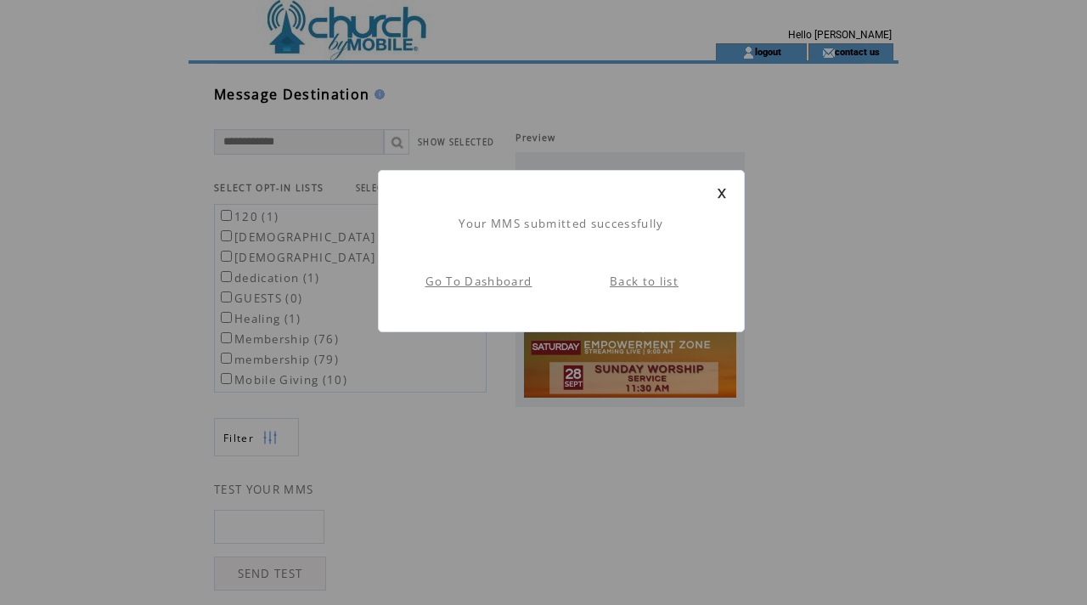
scroll to position [1, 0]
click at [724, 189] on link at bounding box center [722, 193] width 10 height 11
